Goal: Communication & Community: Answer question/provide support

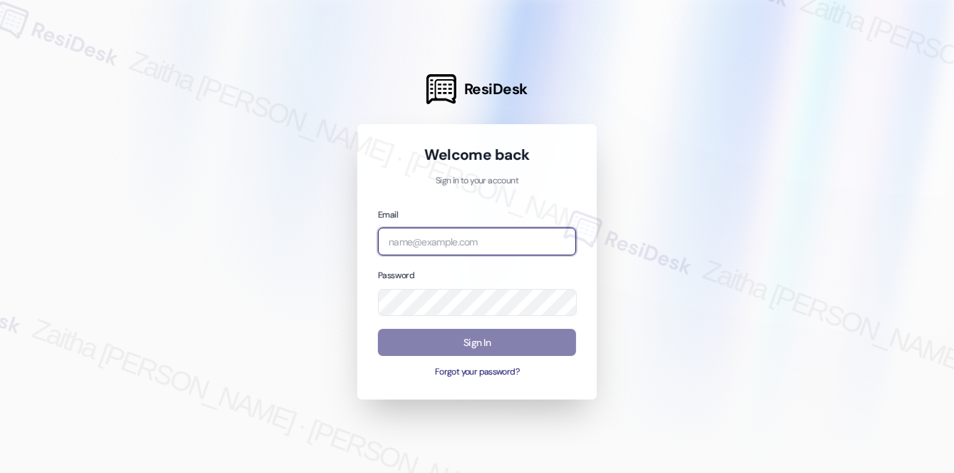
click at [447, 238] on input "email" at bounding box center [477, 241] width 198 height 28
type input "[EMAIL_ADDRESS][PERSON_NAME][DOMAIN_NAME]"
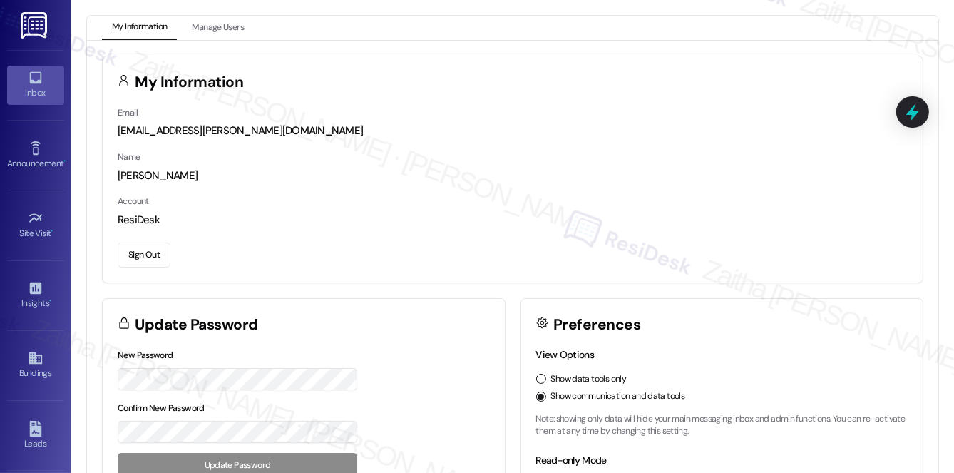
click at [35, 82] on icon at bounding box center [35, 78] width 12 height 12
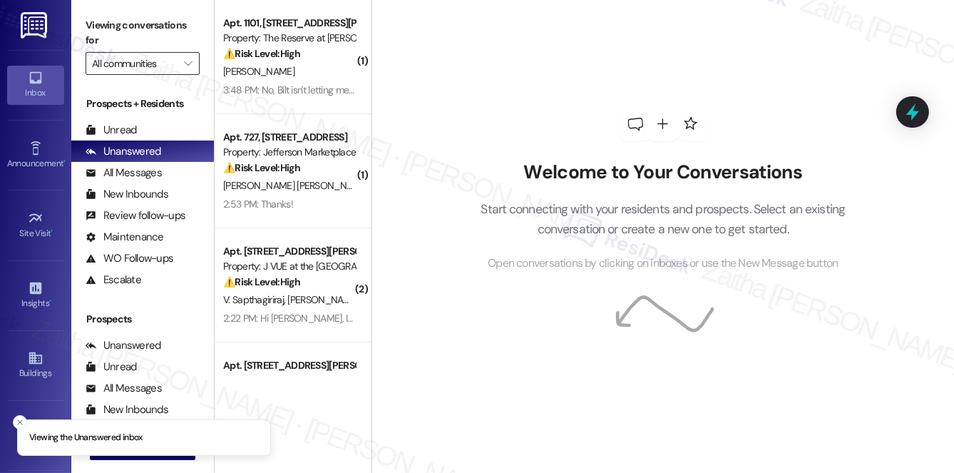
click at [142, 61] on input "All communities" at bounding box center [134, 63] width 85 height 23
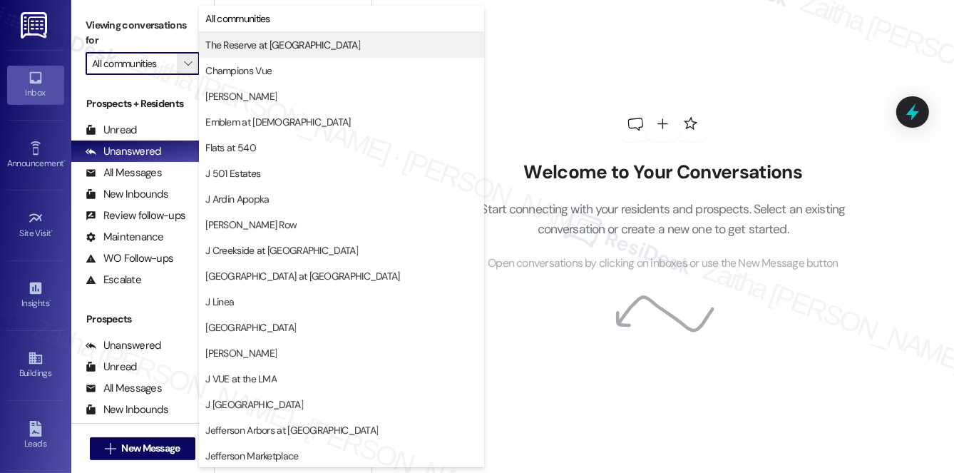
click at [253, 46] on span "The Reserve at [GEOGRAPHIC_DATA]" at bounding box center [282, 45] width 155 height 14
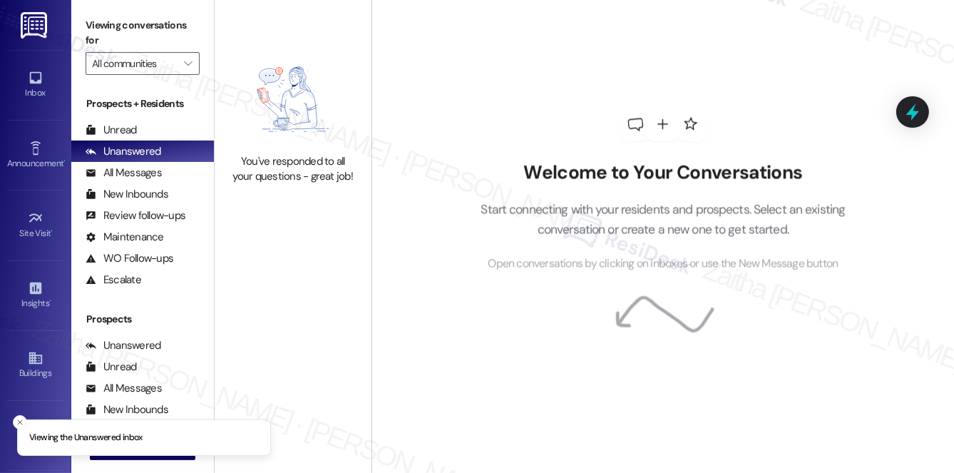
type input "The Reserve at [GEOGRAPHIC_DATA]"
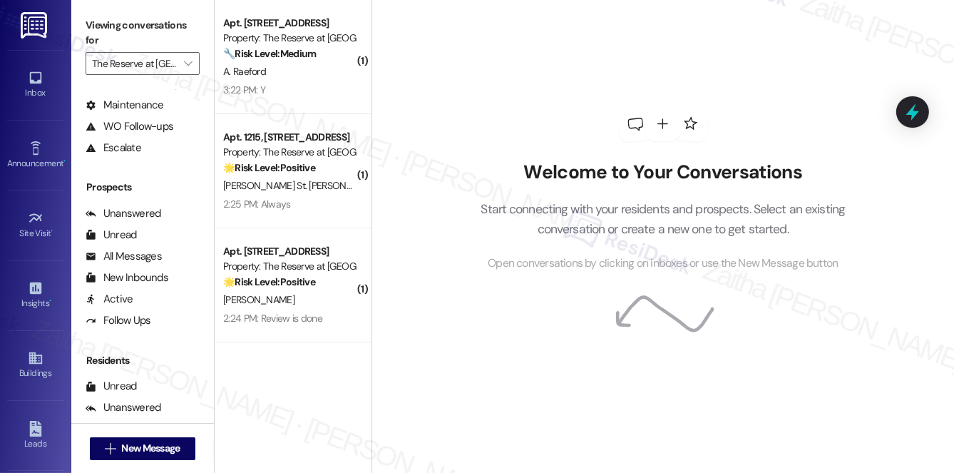
scroll to position [194, 0]
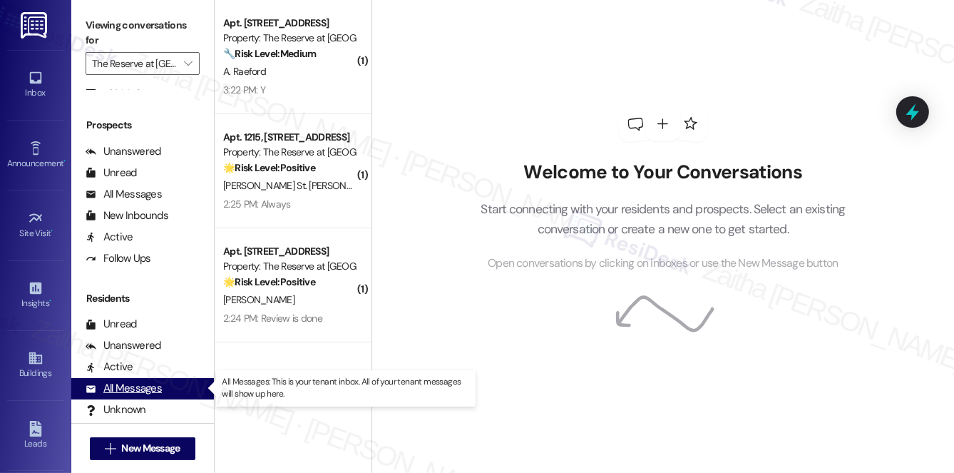
click at [148, 389] on div "All Messages" at bounding box center [124, 388] width 76 height 15
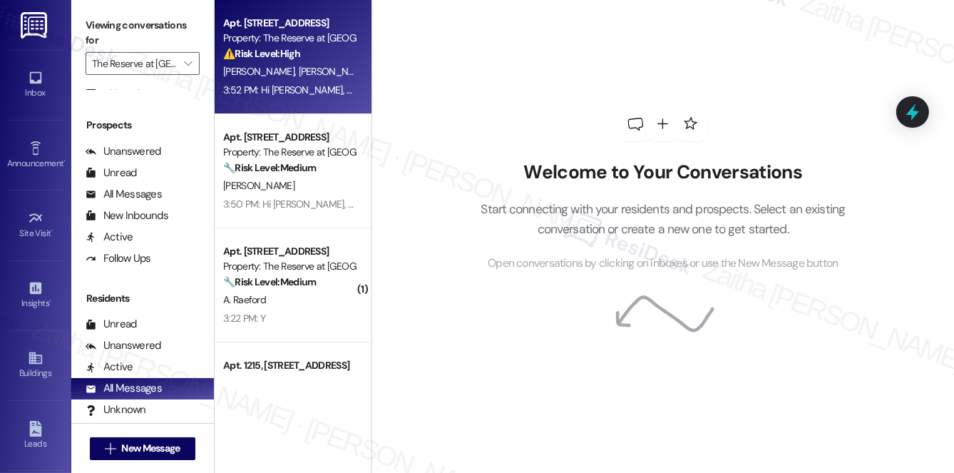
click at [349, 61] on div "⚠️ Risk Level: High The resident indicates that an electrical work order was no…" at bounding box center [289, 53] width 132 height 15
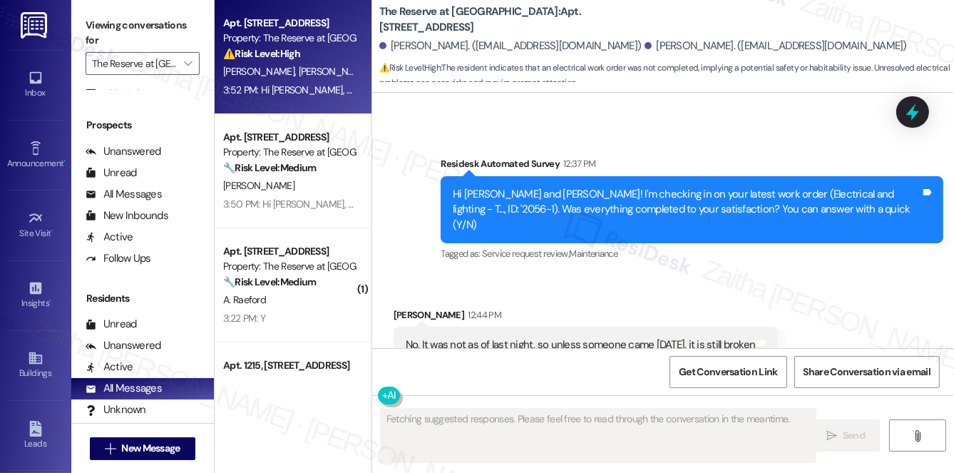
scroll to position [1693, 0]
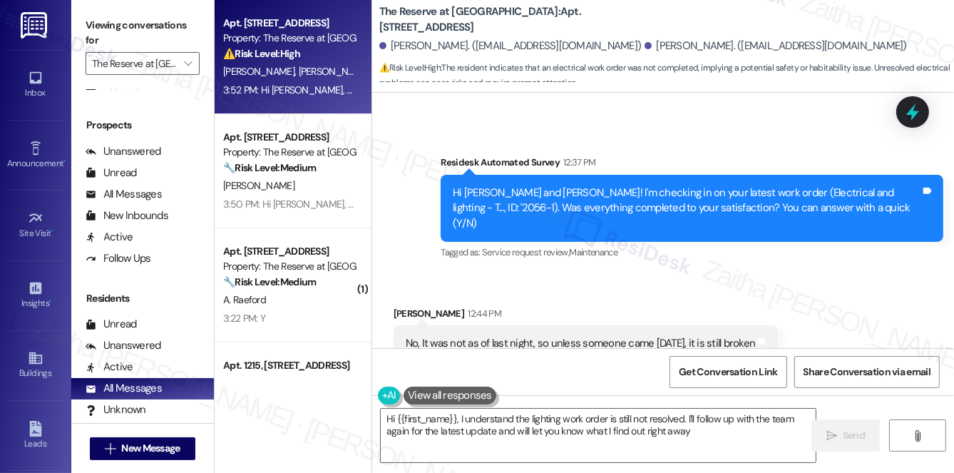
type textarea "Hi {{first_name}}, I understand the lighting work order is still not resolved. …"
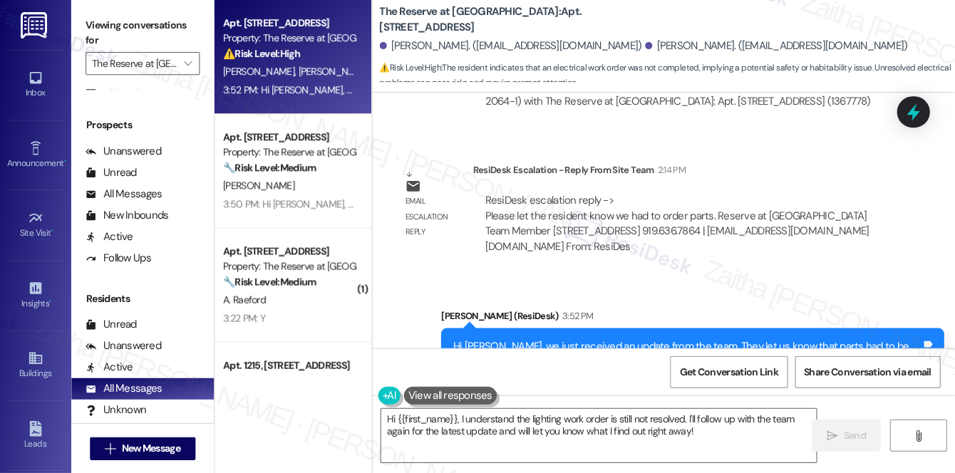
scroll to position [2286, 0]
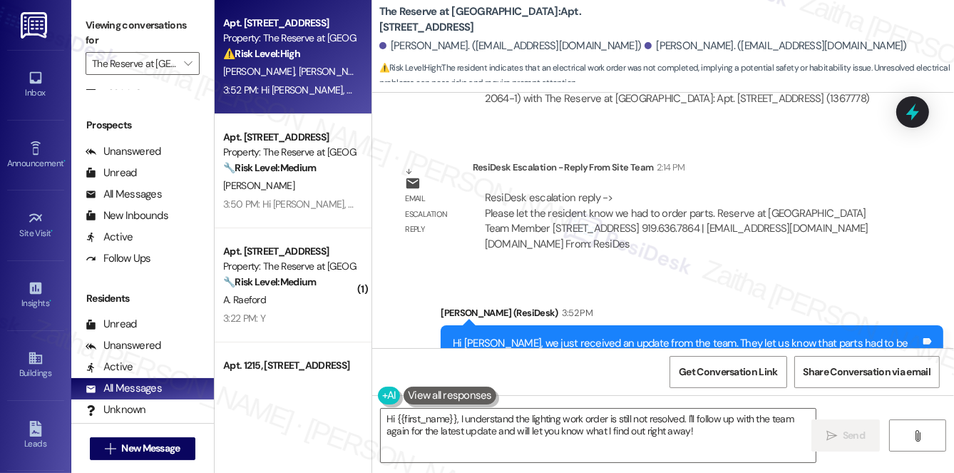
click at [168, 50] on label "Viewing conversations for" at bounding box center [143, 33] width 114 height 38
click at [159, 63] on input "The Reserve at [GEOGRAPHIC_DATA]" at bounding box center [134, 63] width 85 height 23
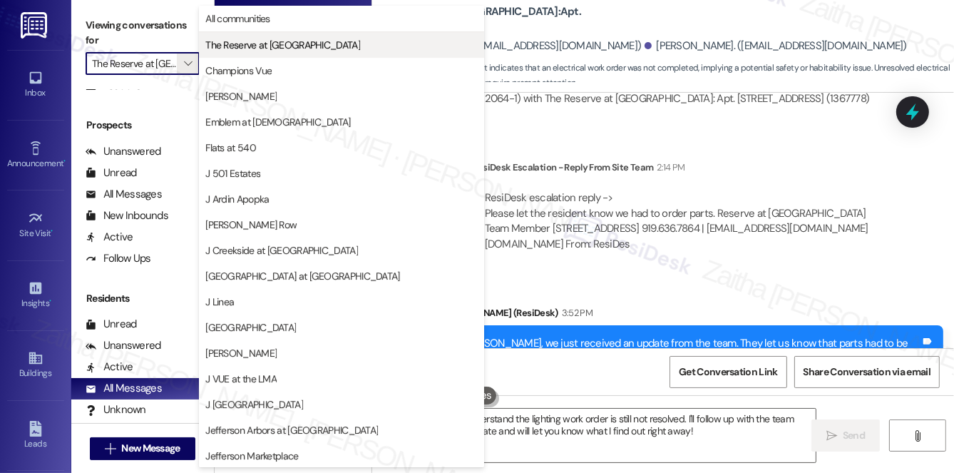
click at [243, 46] on span "The Reserve at [GEOGRAPHIC_DATA]" at bounding box center [282, 45] width 155 height 14
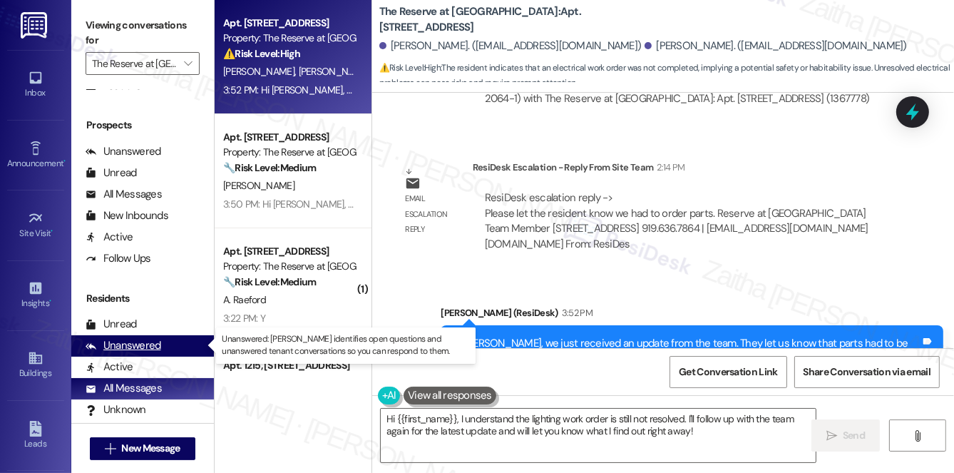
click at [127, 342] on div "Unanswered" at bounding box center [124, 345] width 76 height 15
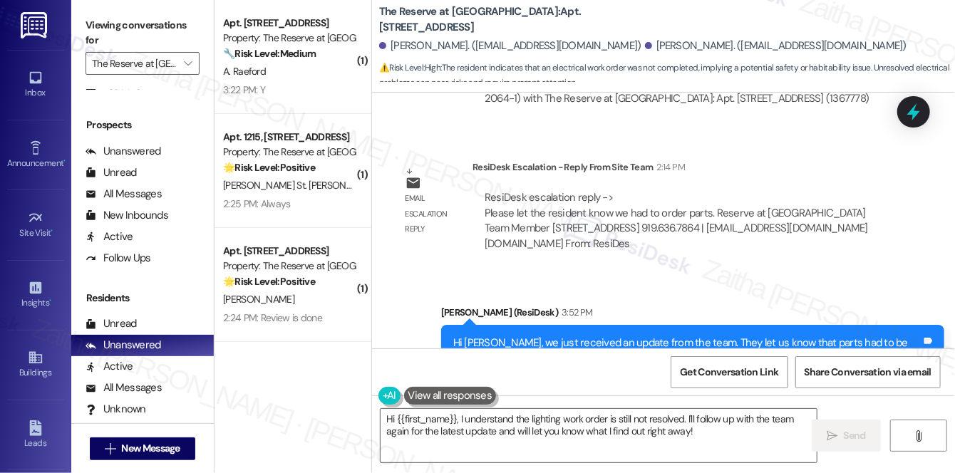
scroll to position [2285, 0]
